Goal: Information Seeking & Learning: Check status

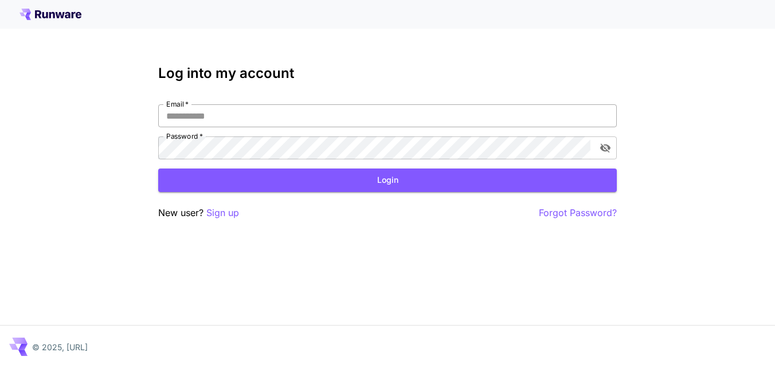
click at [276, 118] on input "Email   *" at bounding box center [387, 115] width 458 height 23
type input "**********"
drag, startPoint x: 263, startPoint y: 165, endPoint x: 272, endPoint y: 177, distance: 14.8
click at [272, 177] on form "**********" at bounding box center [387, 148] width 458 height 88
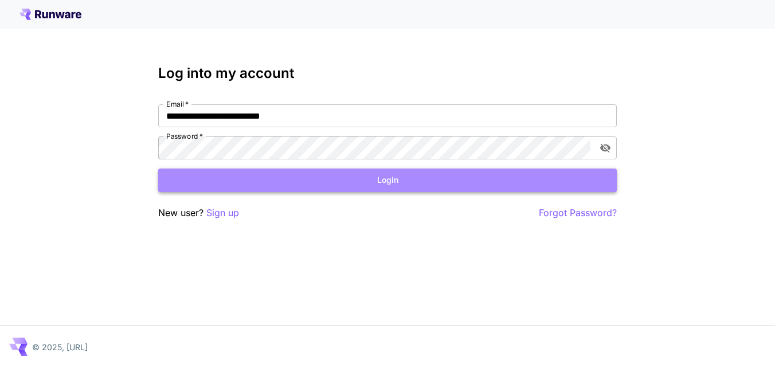
click at [272, 177] on button "Login" at bounding box center [387, 179] width 458 height 23
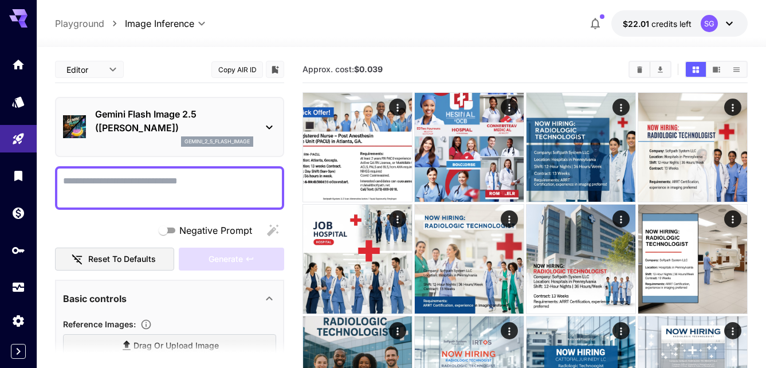
click at [162, 107] on div "Gemini Flash Image 2.5 ([PERSON_NAME]) gemini_2_5_flash_image" at bounding box center [169, 127] width 213 height 49
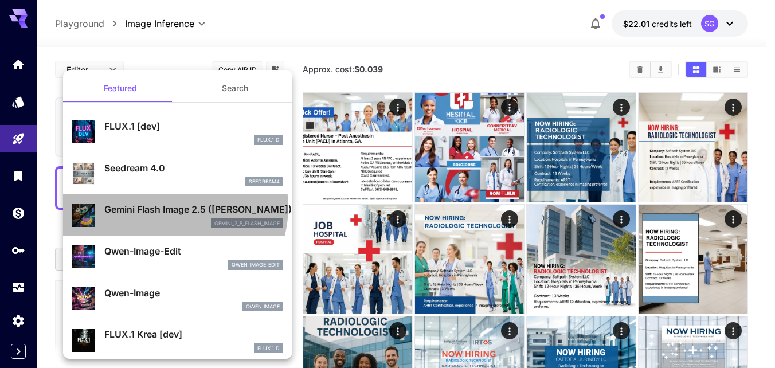
click at [172, 207] on p "Gemini Flash Image 2.5 ([PERSON_NAME])" at bounding box center [193, 209] width 179 height 14
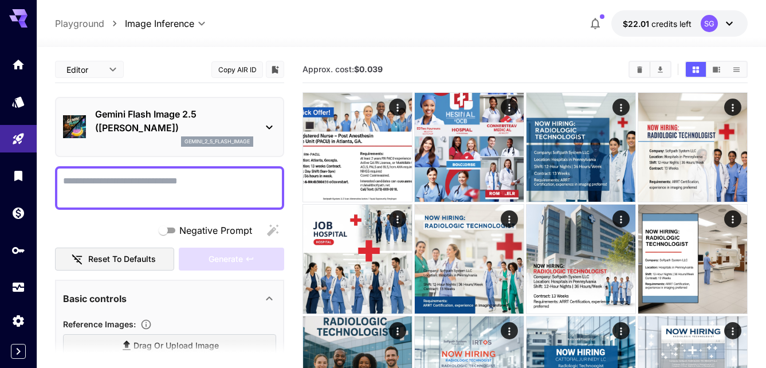
click at [140, 132] on p "Gemini Flash Image 2.5 ([PERSON_NAME])" at bounding box center [174, 121] width 158 height 28
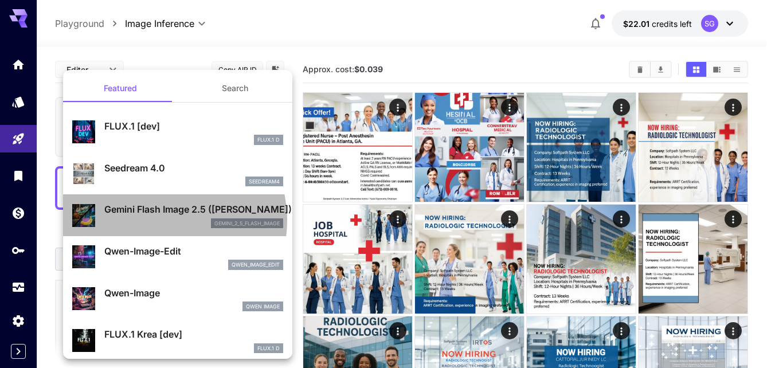
drag, startPoint x: 101, startPoint y: 211, endPoint x: 162, endPoint y: 220, distance: 62.0
click at [162, 220] on div "gemini_2_5_flash_image" at bounding box center [193, 223] width 179 height 10
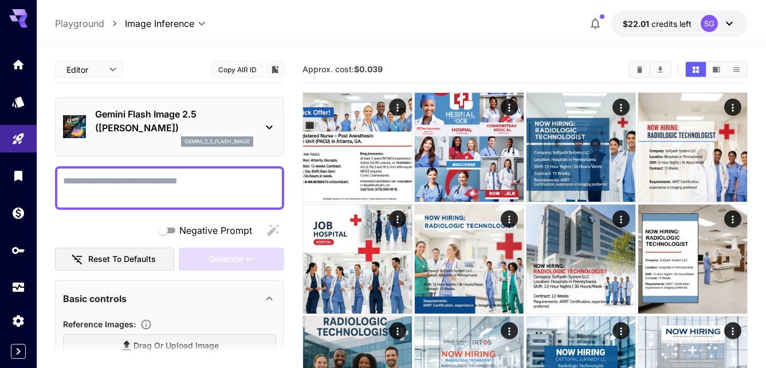
click at [155, 121] on p "Gemini Flash Image 2.5 ([PERSON_NAME])" at bounding box center [174, 121] width 158 height 28
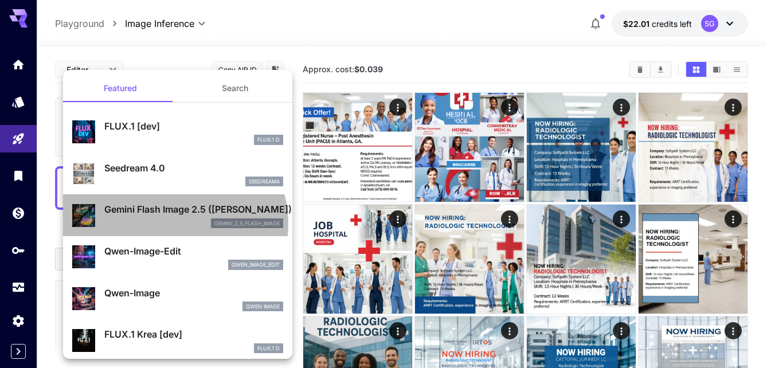
click at [172, 223] on div "gemini_2_5_flash_image" at bounding box center [193, 223] width 179 height 10
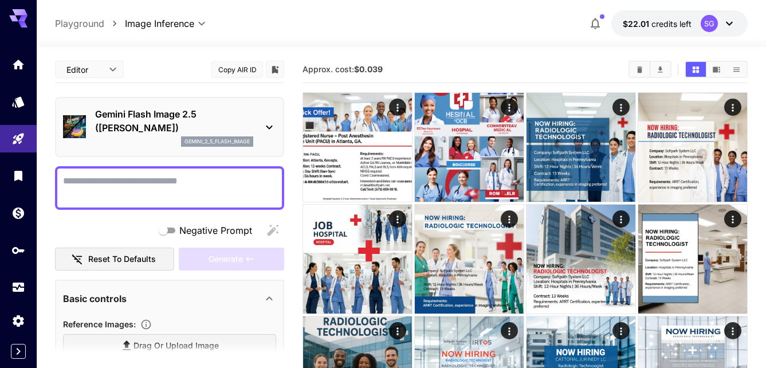
click at [148, 116] on p "Gemini Flash Image 2.5 ([PERSON_NAME])" at bounding box center [174, 121] width 158 height 28
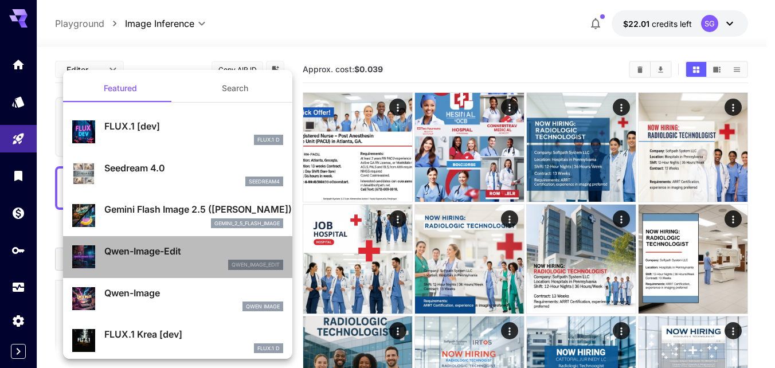
click at [191, 241] on div "Qwen-Image-Edit qwen_image_edit" at bounding box center [177, 256] width 211 height 35
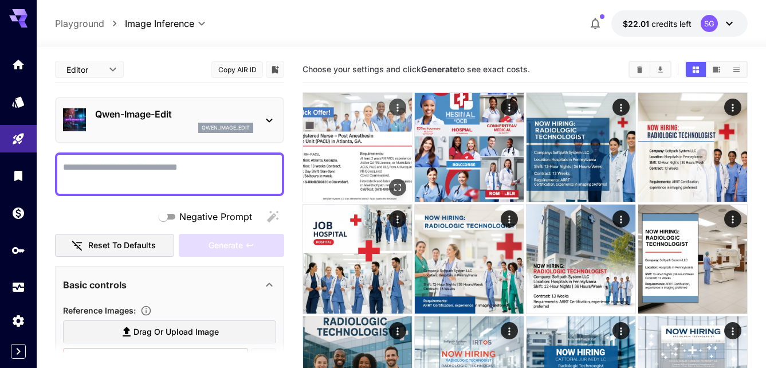
click at [364, 147] on img at bounding box center [357, 147] width 109 height 109
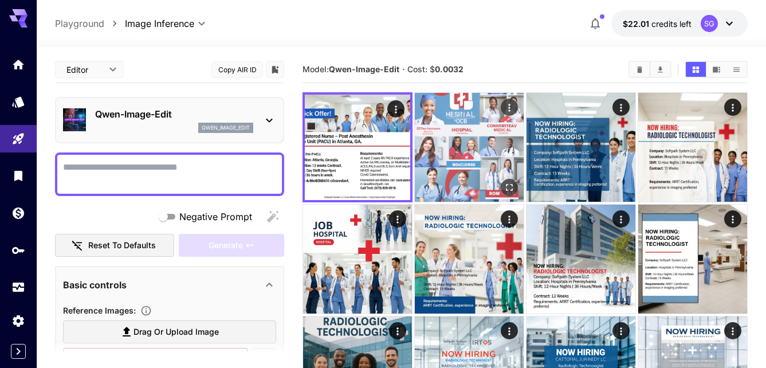
click at [484, 146] on img at bounding box center [469, 147] width 109 height 109
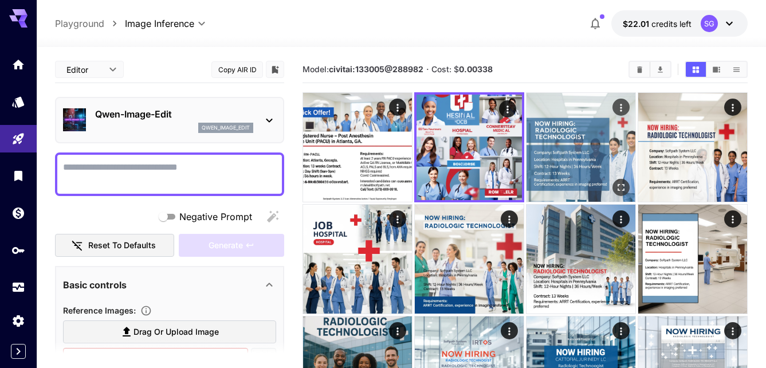
click at [607, 148] on img at bounding box center [581, 147] width 109 height 109
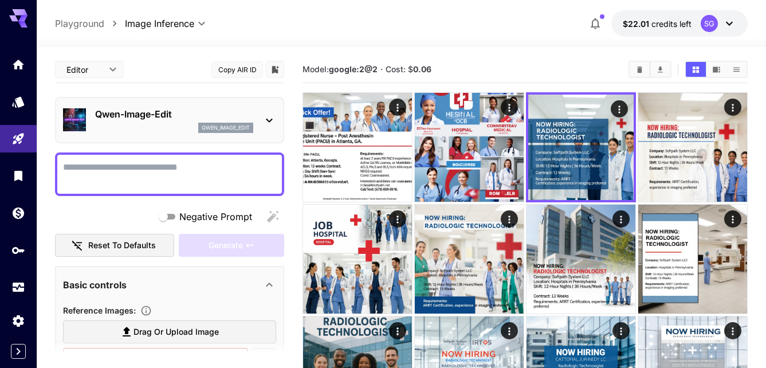
click at [332, 70] on b "google:2@2" at bounding box center [353, 69] width 49 height 10
drag, startPoint x: 332, startPoint y: 70, endPoint x: 454, endPoint y: 67, distance: 121.5
click at [454, 67] on section "Model: google:2@2 · Cost: $ 0.06" at bounding box center [461, 69] width 317 height 14
copy section "google:2@2 · Cost: $ 0.06"
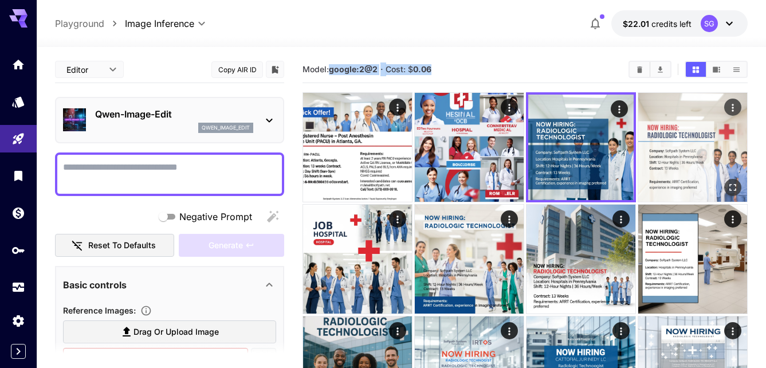
click at [702, 163] on img at bounding box center [692, 147] width 109 height 109
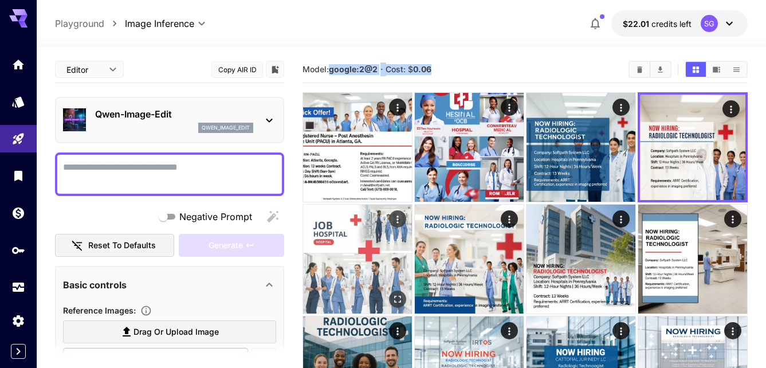
click at [344, 244] on img at bounding box center [357, 259] width 109 height 109
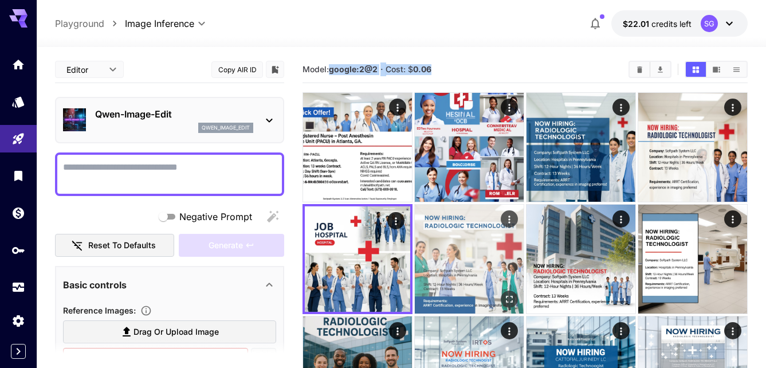
click at [456, 249] on img at bounding box center [469, 259] width 109 height 109
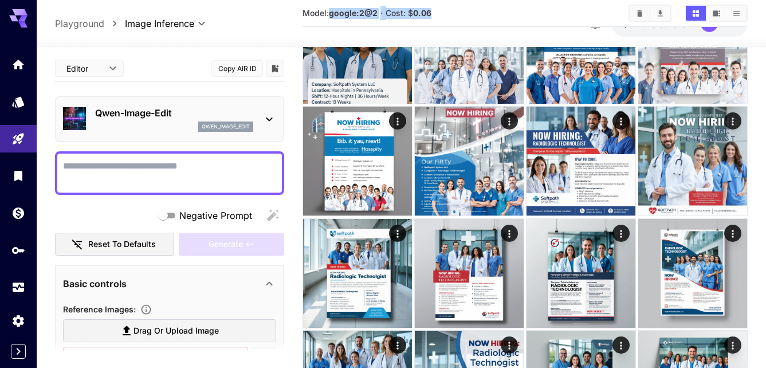
scroll to position [643, 0]
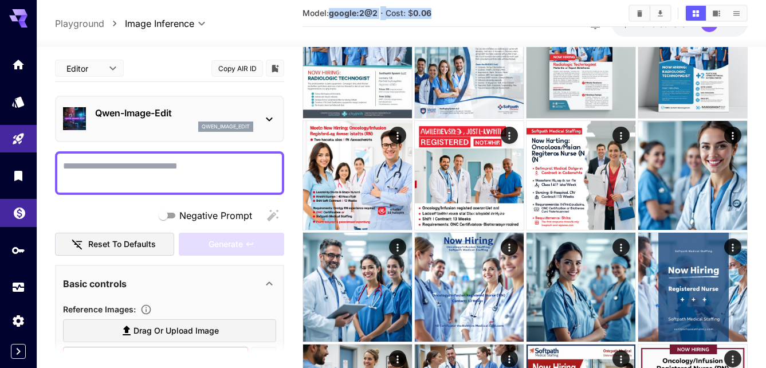
click at [11, 216] on link at bounding box center [18, 213] width 37 height 28
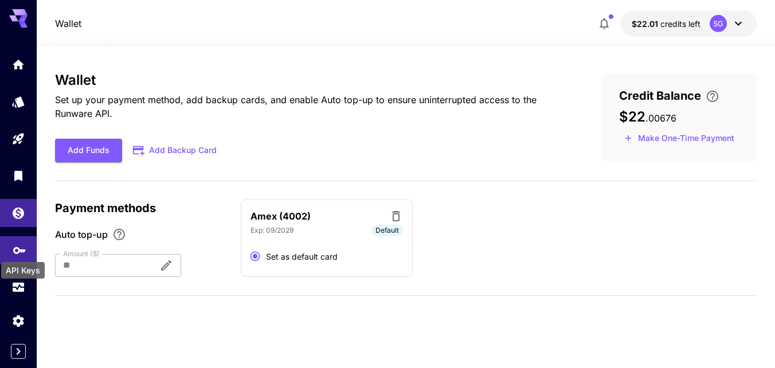
click at [15, 248] on icon "API Keys" at bounding box center [19, 246] width 13 height 7
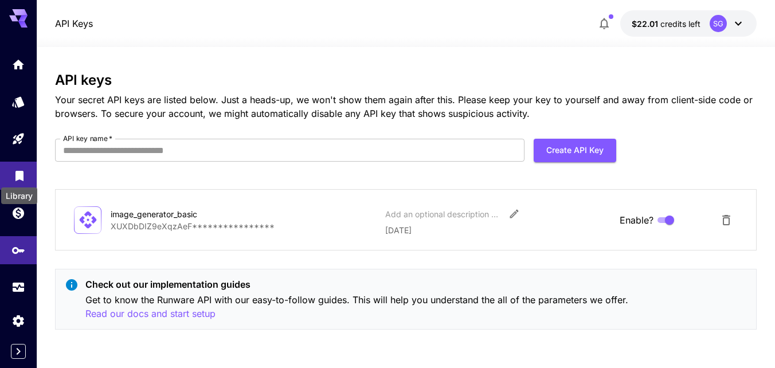
click at [21, 170] on icon "Library" at bounding box center [20, 174] width 14 height 14
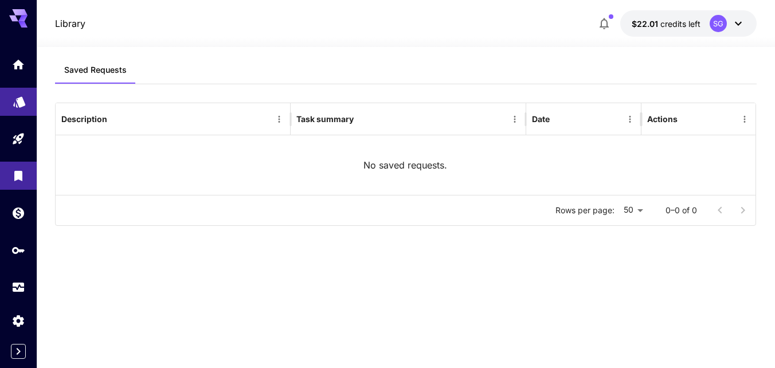
click at [17, 111] on link at bounding box center [18, 102] width 37 height 28
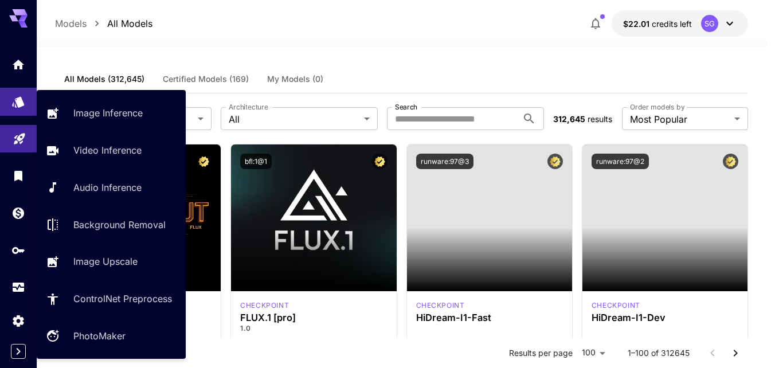
click at [16, 145] on link at bounding box center [18, 139] width 37 height 28
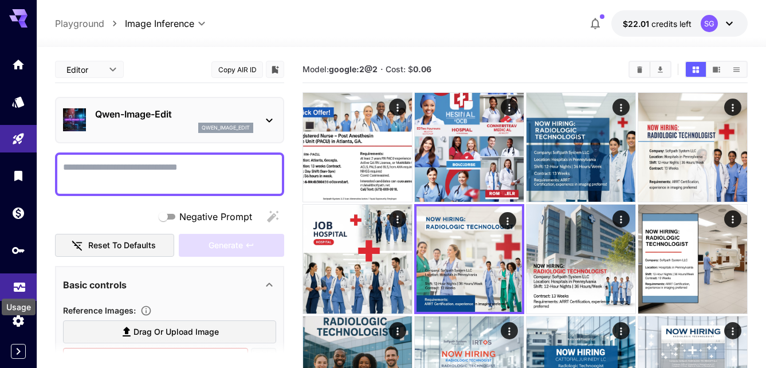
click at [25, 281] on icon "Usage" at bounding box center [19, 283] width 11 height 6
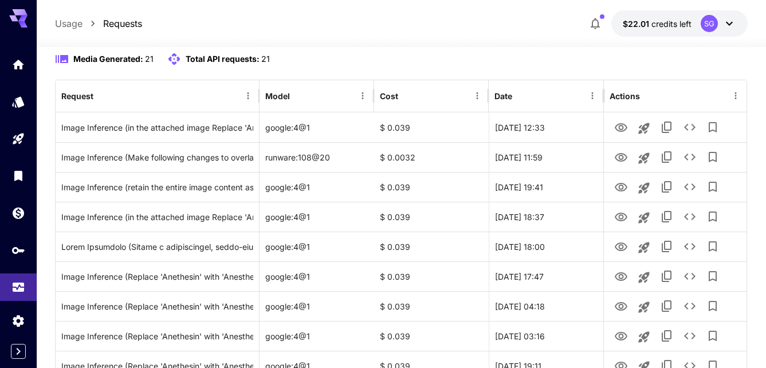
scroll to position [115, 0]
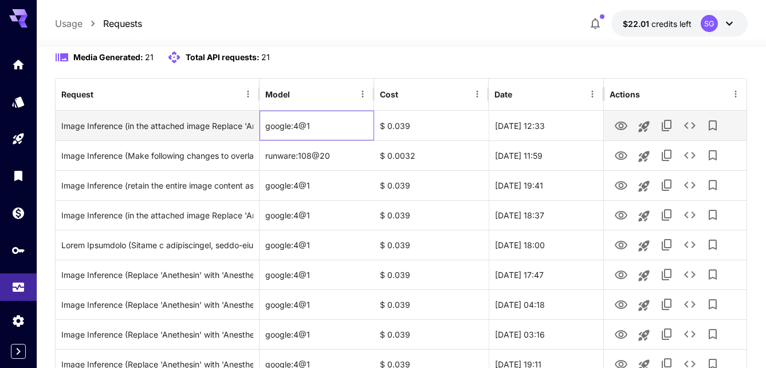
click at [293, 131] on div "google:4@1" at bounding box center [317, 126] width 115 height 30
drag, startPoint x: 293, startPoint y: 131, endPoint x: 284, endPoint y: 129, distance: 9.8
click at [284, 129] on div "google:4@1" at bounding box center [317, 126] width 115 height 30
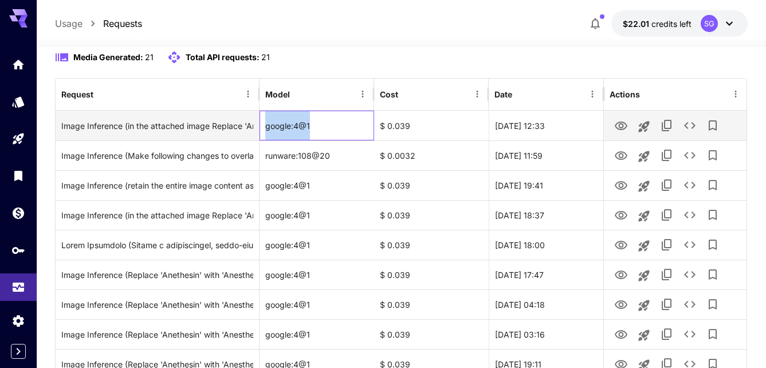
click at [284, 129] on div "google:4@1" at bounding box center [317, 126] width 115 height 30
copy div "google:4@1"
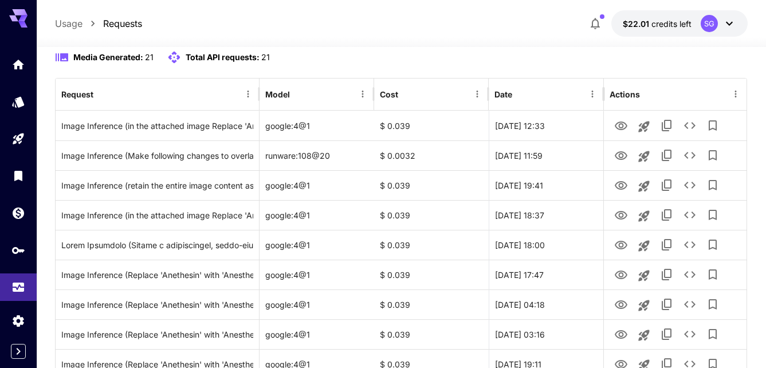
click at [413, 56] on div "Media Generated: 21 Total API requests: 21" at bounding box center [401, 57] width 693 height 14
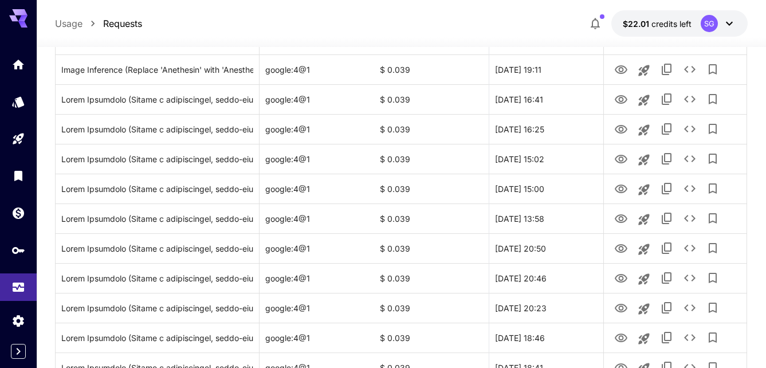
scroll to position [548, 0]
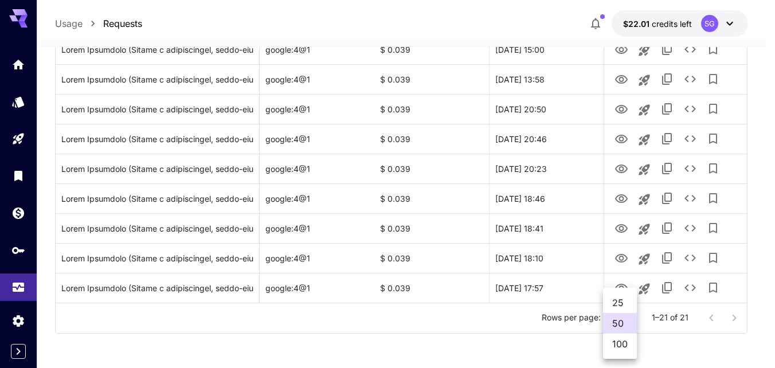
click at [623, 345] on li "100" at bounding box center [620, 343] width 34 height 21
type input "***"
click at [499, 337] on div at bounding box center [387, 184] width 775 height 368
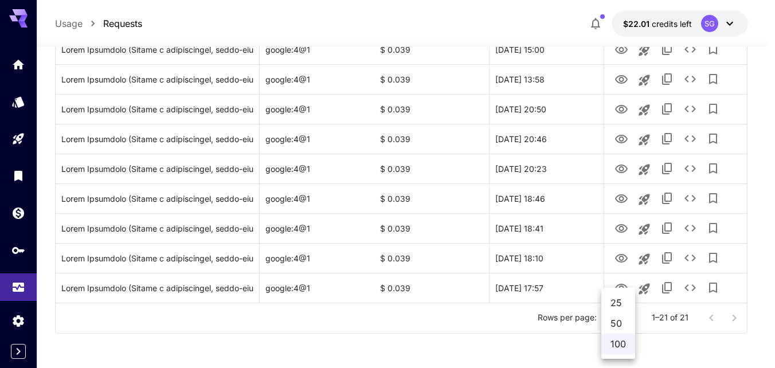
click at [770, 109] on div at bounding box center [387, 184] width 775 height 368
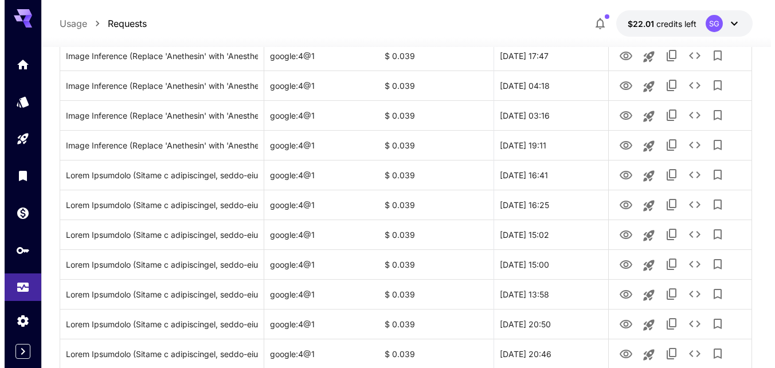
scroll to position [227, 0]
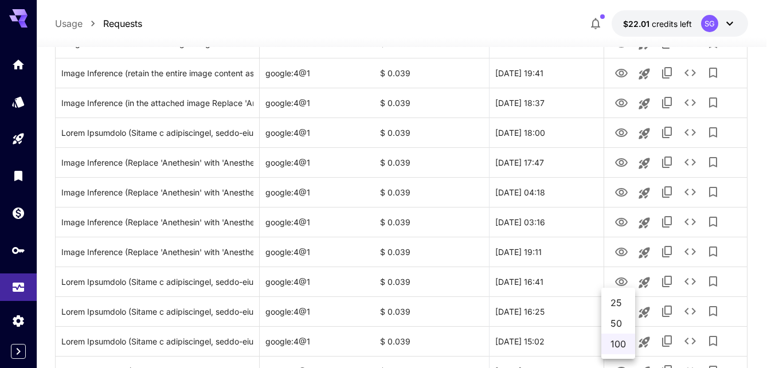
click at [770, 109] on div at bounding box center [387, 184] width 775 height 368
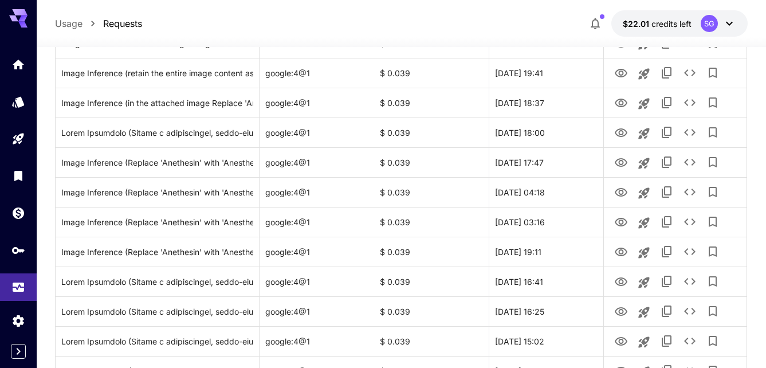
scroll to position [0, 0]
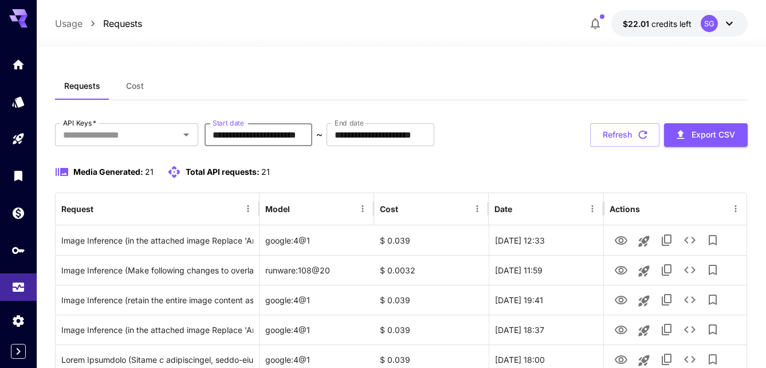
click at [289, 136] on input "**********" at bounding box center [259, 134] width 108 height 23
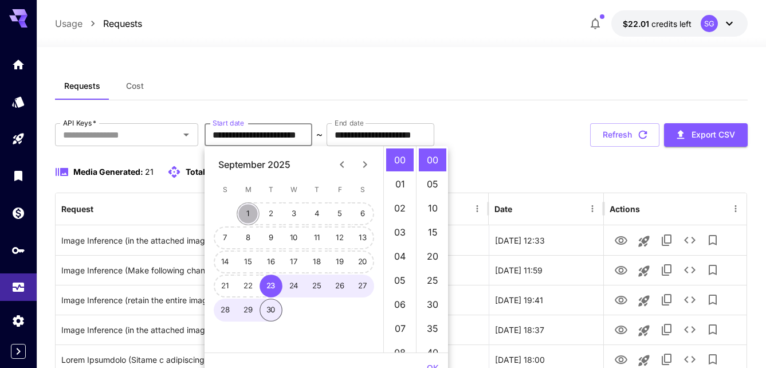
click at [242, 215] on button "1" at bounding box center [248, 213] width 23 height 23
type input "**********"
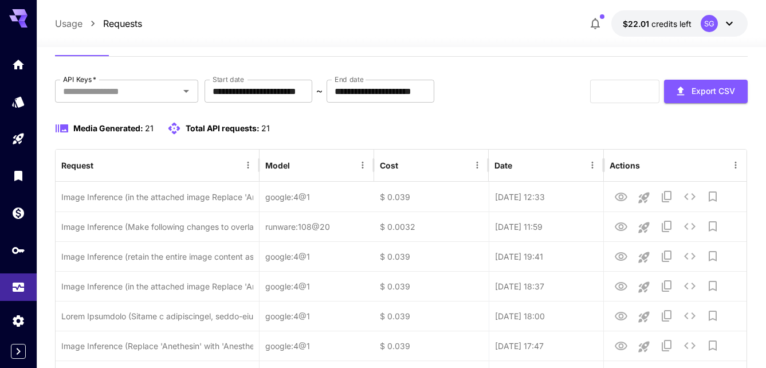
scroll to position [46, 0]
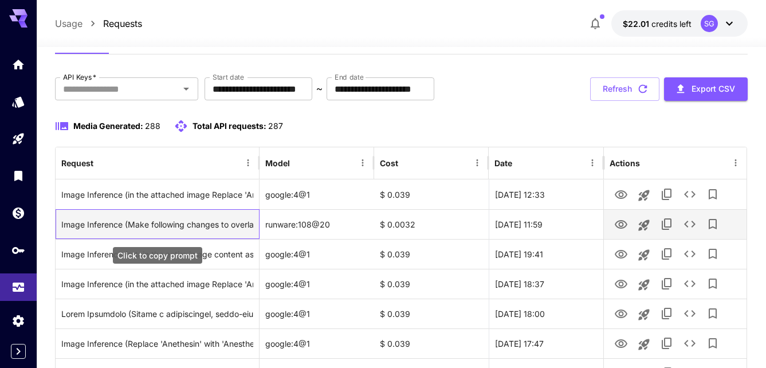
click at [205, 219] on div "Image Inference (Make following changes to overlaid text in reference image: 1)…" at bounding box center [157, 224] width 192 height 29
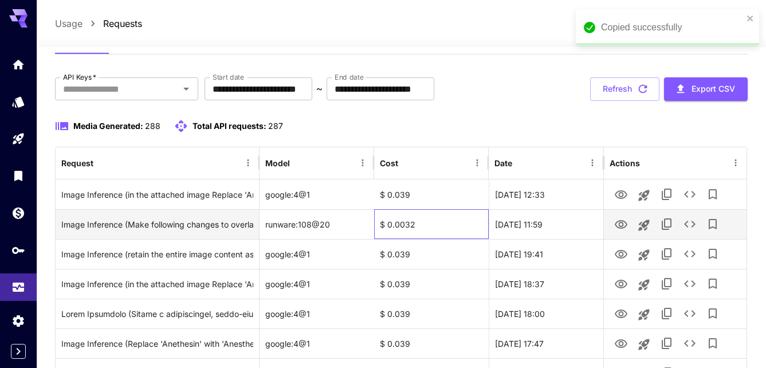
click at [385, 222] on div "$ 0.0032" at bounding box center [431, 224] width 115 height 30
copy div "$ 0.0032"
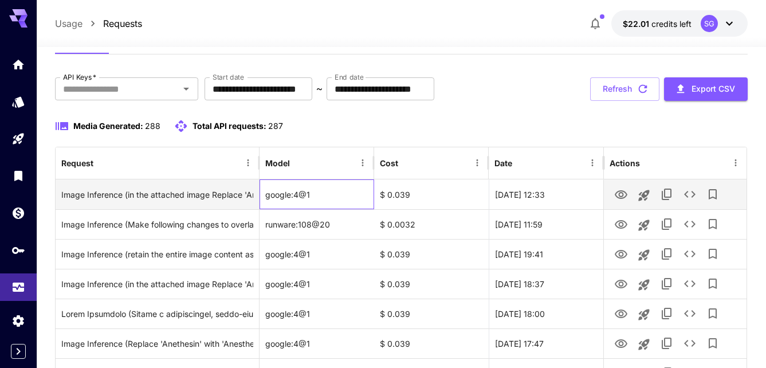
click at [312, 197] on div "google:4@1" at bounding box center [317, 194] width 115 height 30
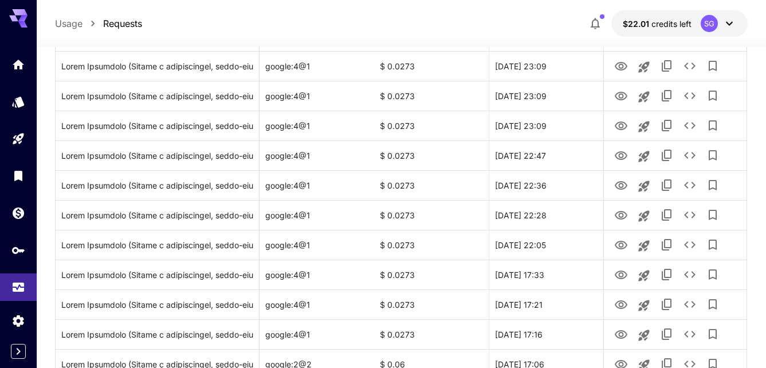
scroll to position [2902, 0]
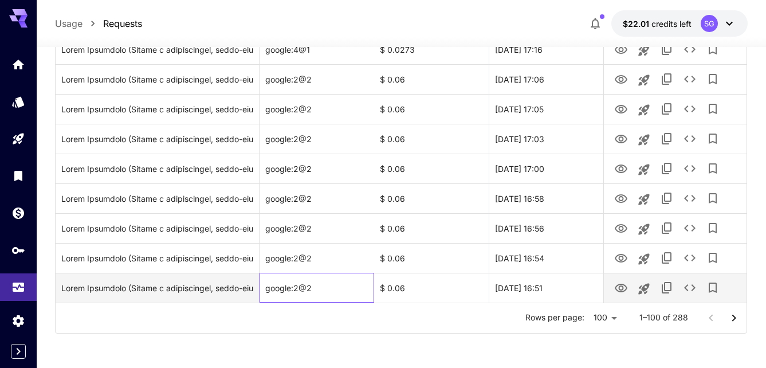
click at [274, 291] on div "google:2@2" at bounding box center [317, 288] width 115 height 30
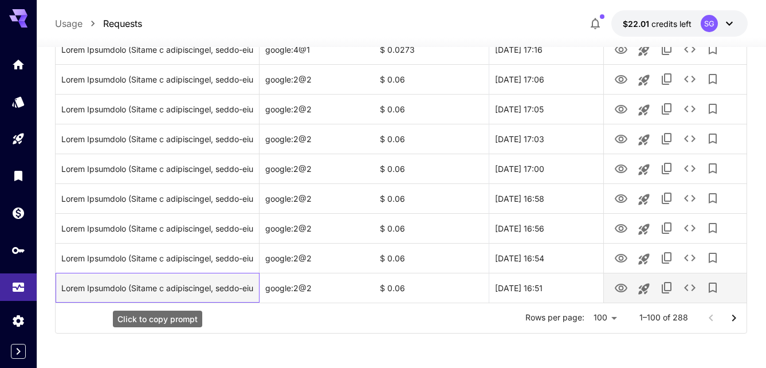
click at [162, 282] on div "Click to copy prompt" at bounding box center [157, 287] width 192 height 29
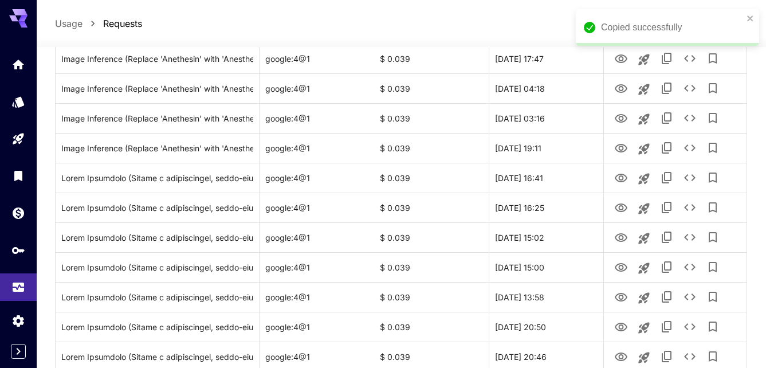
scroll to position [9, 0]
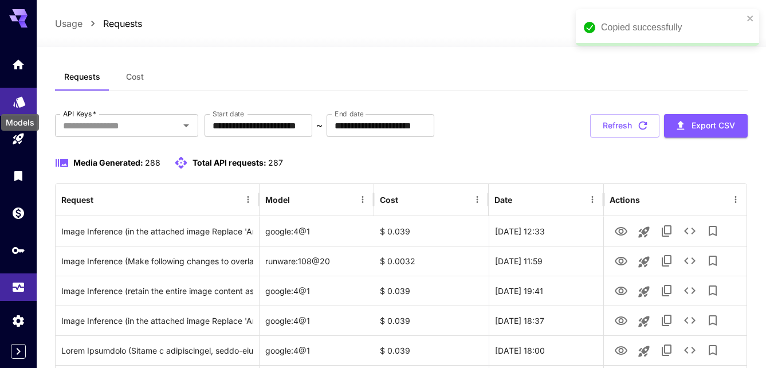
click at [22, 103] on icon "Models" at bounding box center [19, 98] width 12 height 11
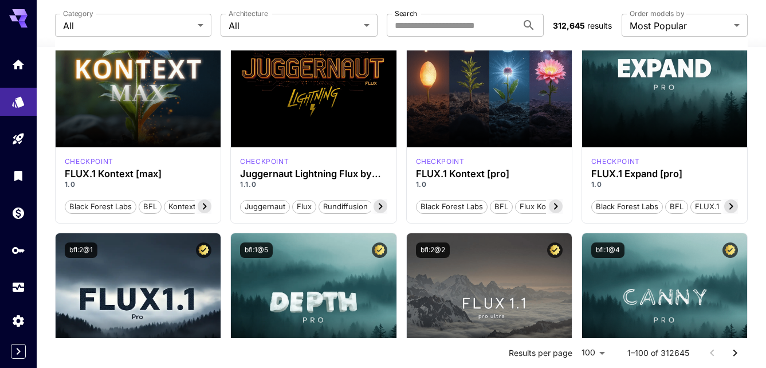
scroll to position [55, 0]
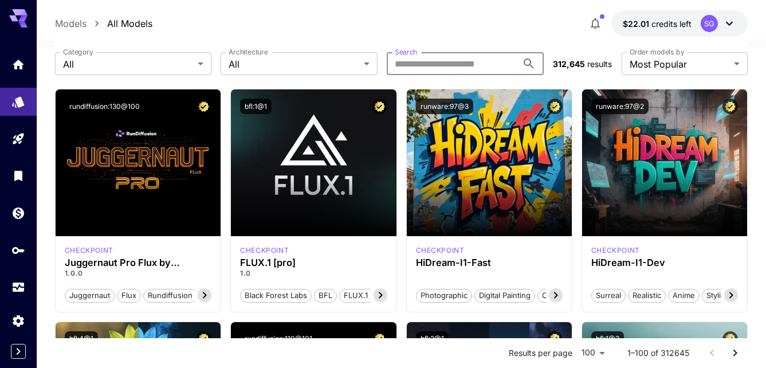
click at [456, 60] on input "Search" at bounding box center [452, 63] width 131 height 23
type input "******"
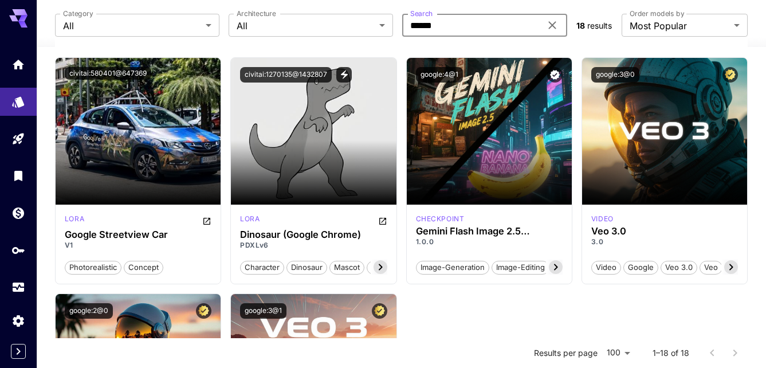
scroll to position [789, 0]
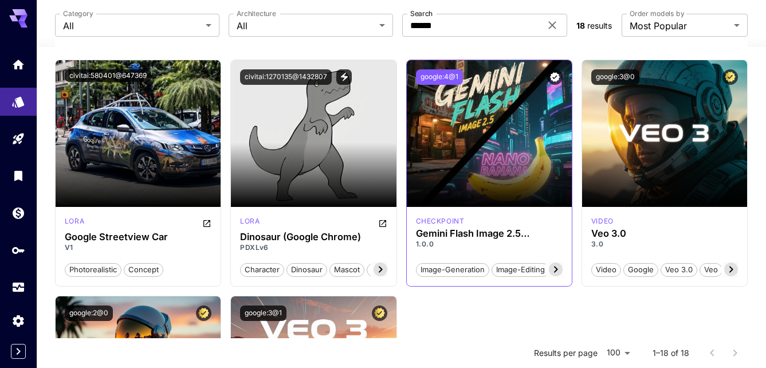
click at [438, 81] on button "google:4@1" at bounding box center [439, 76] width 47 height 15
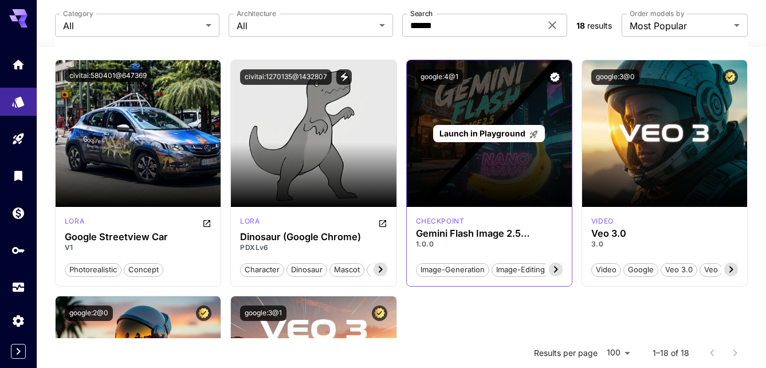
click at [494, 147] on div "Launch in Playground" at bounding box center [489, 133] width 165 height 147
click at [468, 133] on span "Launch in Playground" at bounding box center [482, 133] width 86 height 10
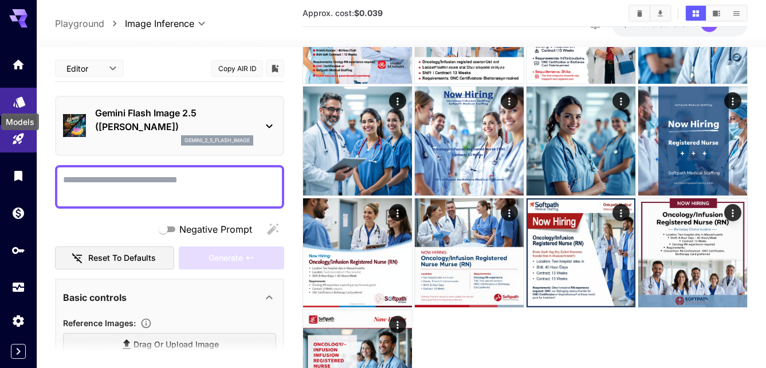
click at [19, 95] on icon "Models" at bounding box center [19, 98] width 12 height 11
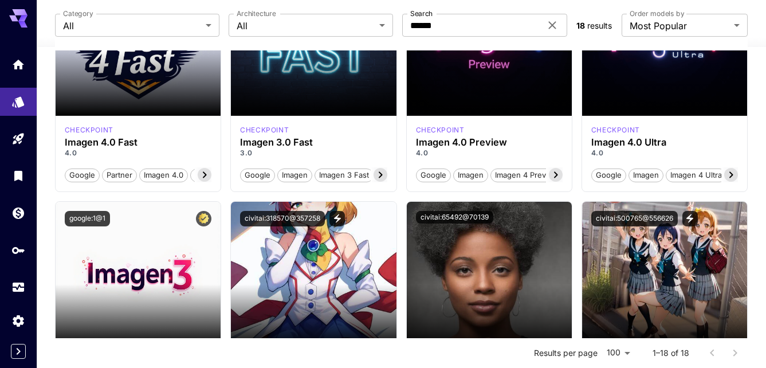
scroll to position [81, 0]
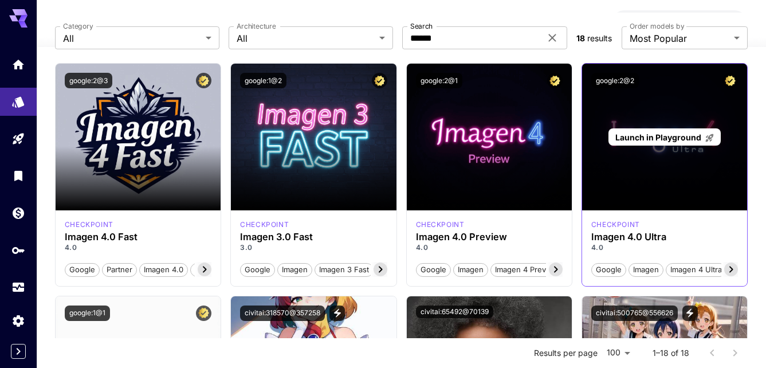
click at [632, 128] on div "Launch in Playground" at bounding box center [664, 137] width 112 height 18
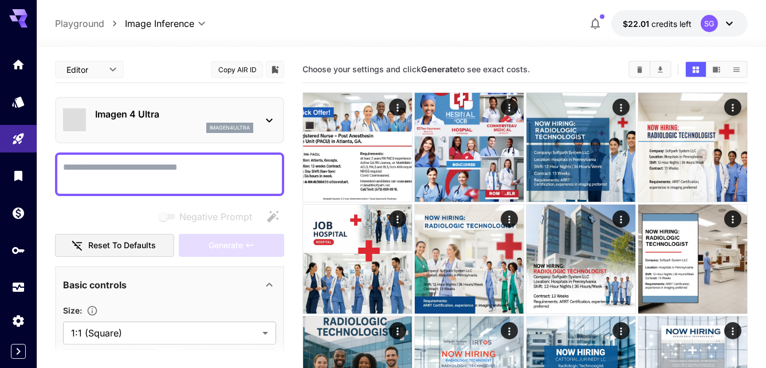
click at [138, 111] on p "Imagen 4 Ultra" at bounding box center [174, 114] width 158 height 14
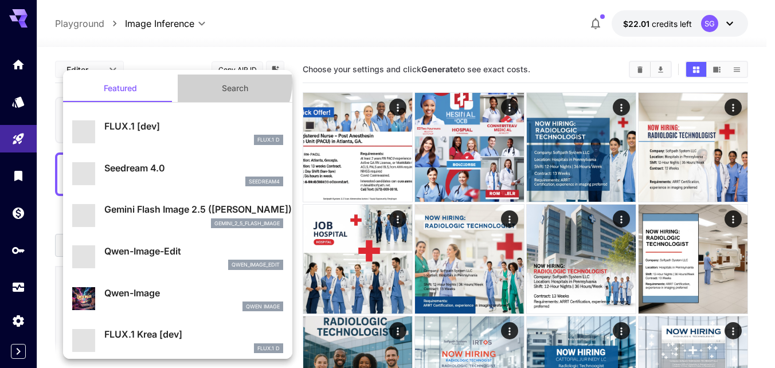
click at [222, 83] on button "Search" at bounding box center [235, 88] width 115 height 28
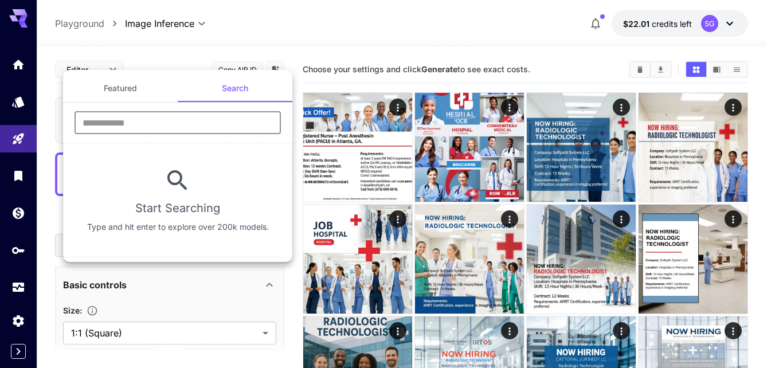
click at [144, 128] on input "text" at bounding box center [177, 122] width 206 height 23
type input "*"
click at [28, 217] on div at bounding box center [387, 184] width 775 height 368
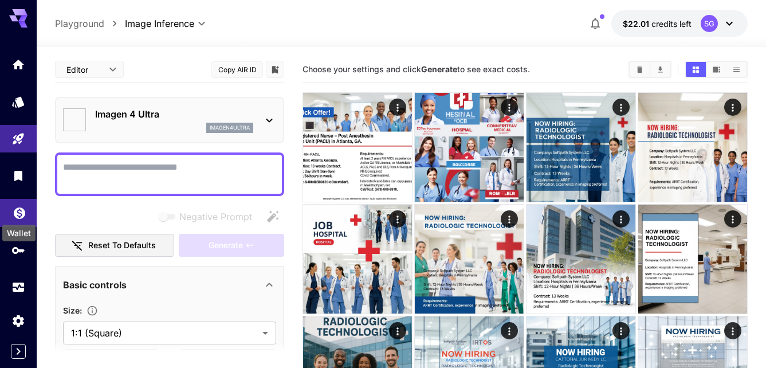
click at [19, 214] on icon "Wallet" at bounding box center [19, 209] width 11 height 11
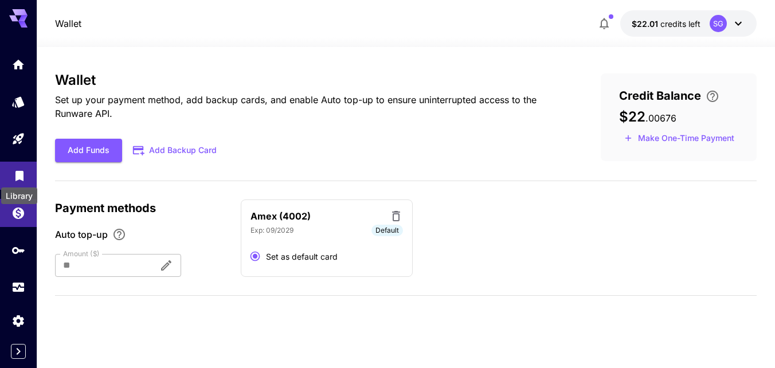
click at [23, 171] on icon "Library" at bounding box center [20, 173] width 14 height 14
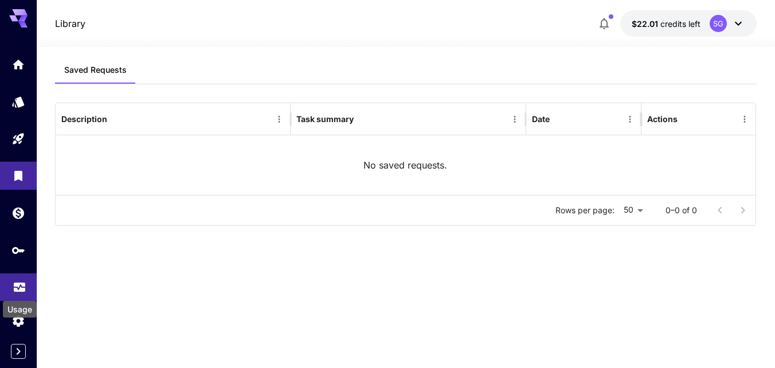
click at [23, 290] on icon "Usage" at bounding box center [20, 284] width 14 height 14
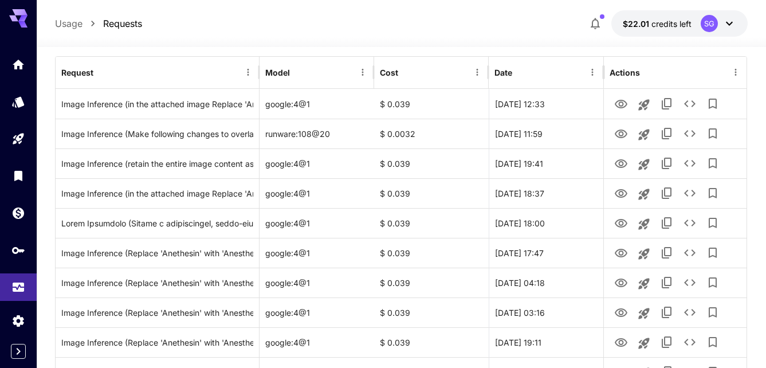
scroll to position [138, 0]
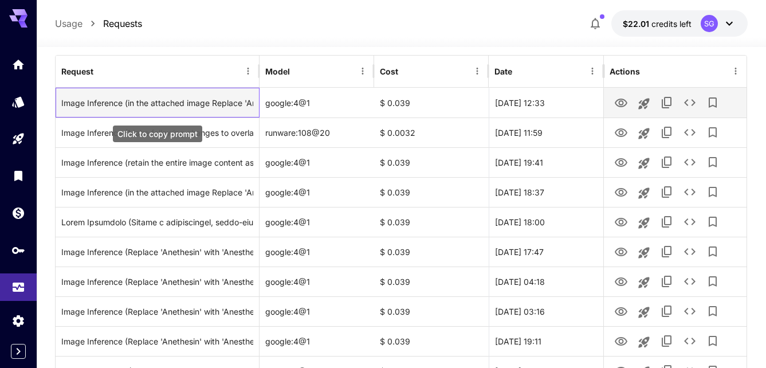
click at [183, 103] on div "Image Inference (in the attached image Replace 'Anethesin' with 'Anesthesia' in…" at bounding box center [157, 102] width 192 height 29
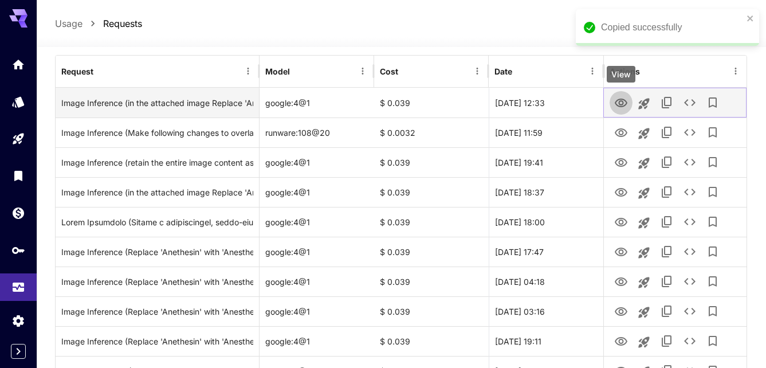
click at [621, 103] on icon "View" at bounding box center [621, 103] width 14 height 14
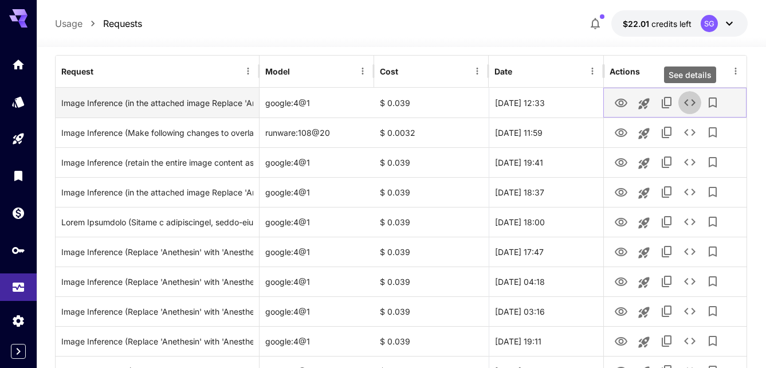
click at [686, 104] on icon "See details" at bounding box center [689, 102] width 11 height 7
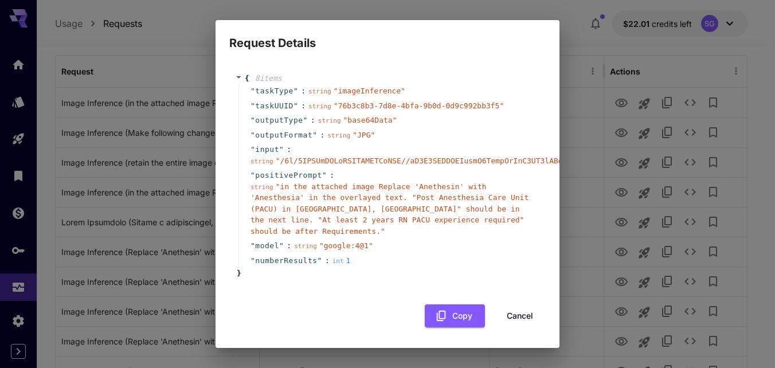
click at [587, 33] on div "Request Details { 8 item s " taskType " : string " imageInference " " taskUUID …" at bounding box center [387, 184] width 775 height 368
click at [583, 34] on div "Request Details { 8 item s " taskType " : string " imageInference " " taskUUID …" at bounding box center [387, 184] width 775 height 368
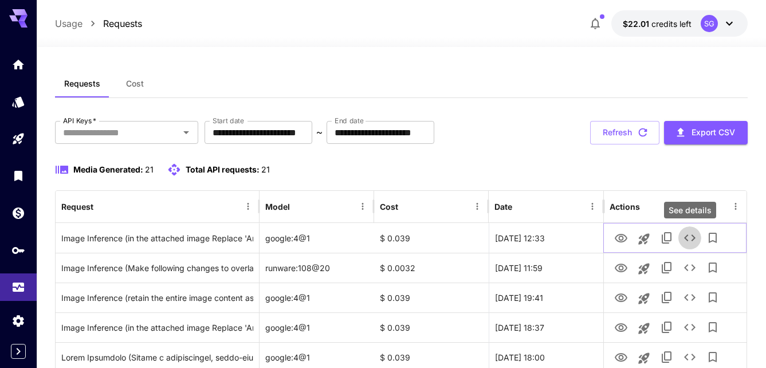
scroll to position [0, 0]
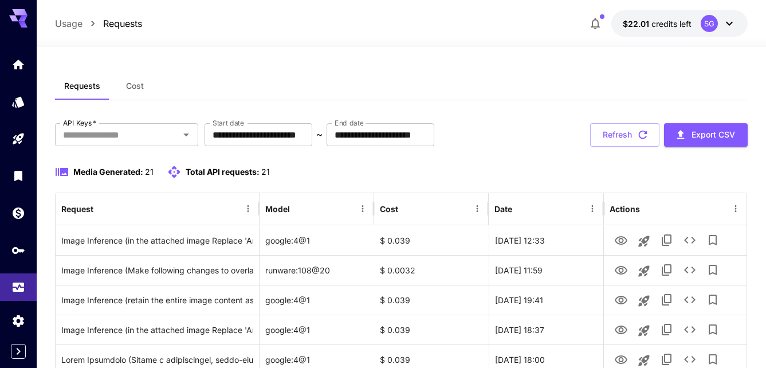
click at [234, 135] on input "**********" at bounding box center [259, 134] width 108 height 23
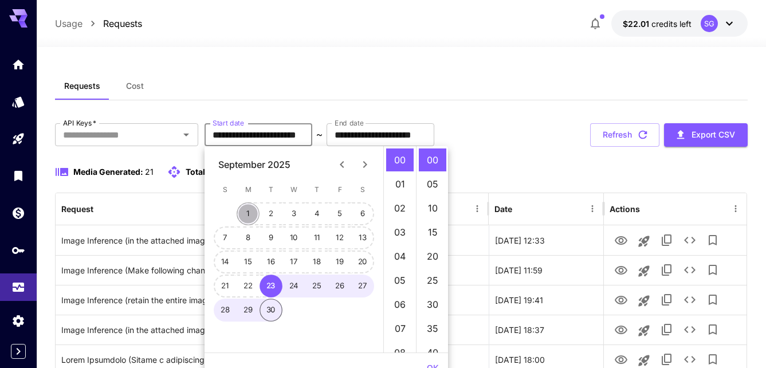
click at [255, 213] on button "1" at bounding box center [248, 213] width 23 height 23
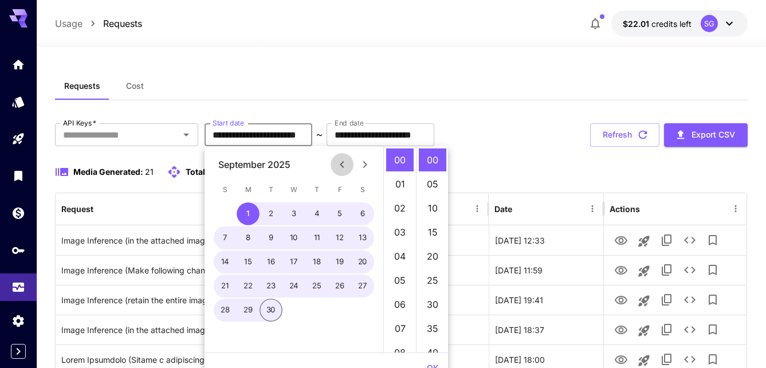
click at [343, 169] on icon "Previous month" at bounding box center [342, 165] width 14 height 14
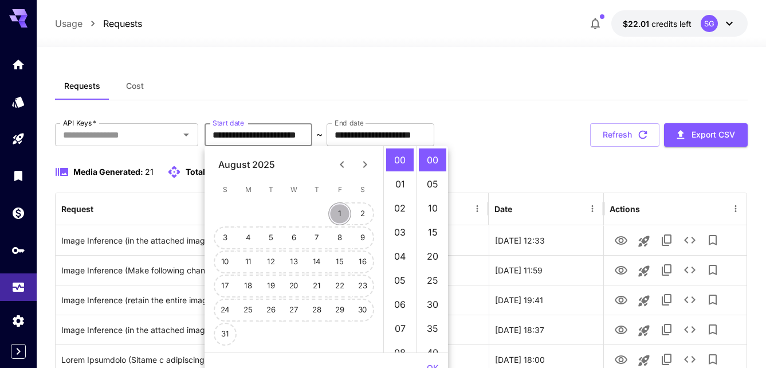
click at [344, 218] on button "1" at bounding box center [339, 213] width 23 height 23
type input "**********"
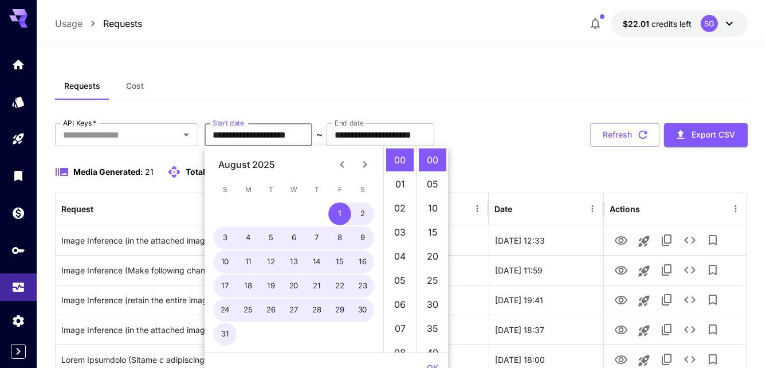
click at [580, 75] on div "Requests Cost" at bounding box center [401, 86] width 693 height 28
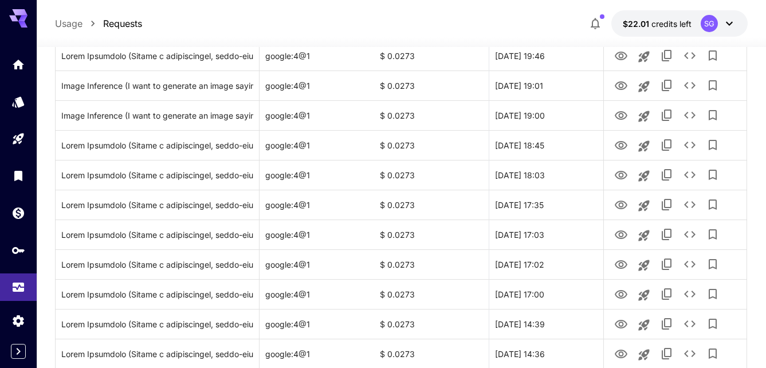
scroll to position [1191, 0]
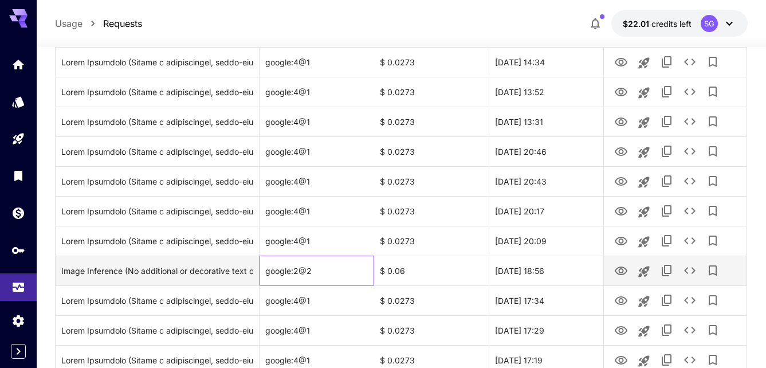
click at [281, 273] on div "google:2@2" at bounding box center [317, 271] width 115 height 30
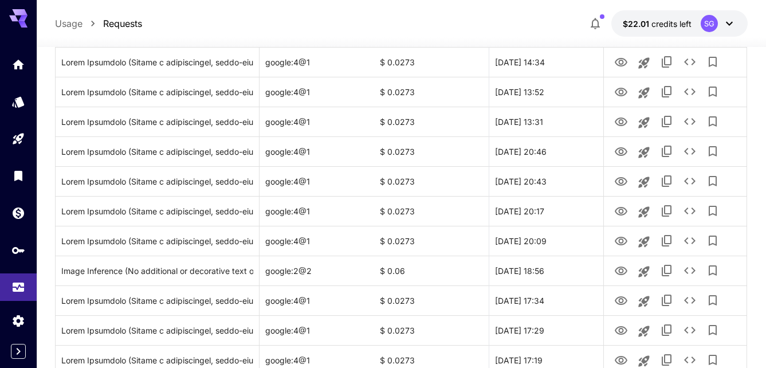
scroll to position [1412, 0]
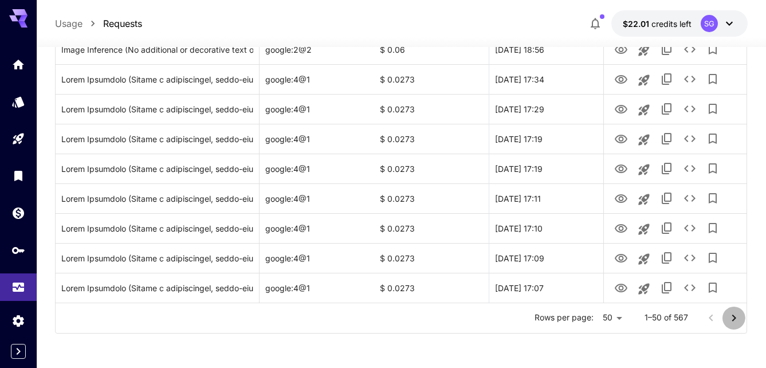
click at [739, 324] on icon "Go to next page" at bounding box center [734, 318] width 14 height 14
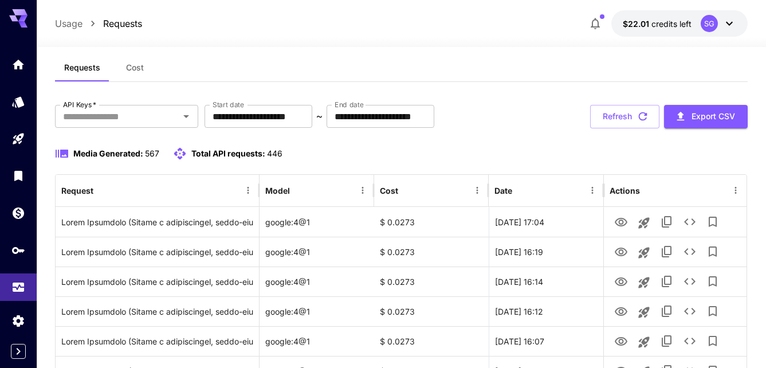
scroll to position [0, 0]
